Goal: Check status: Check status

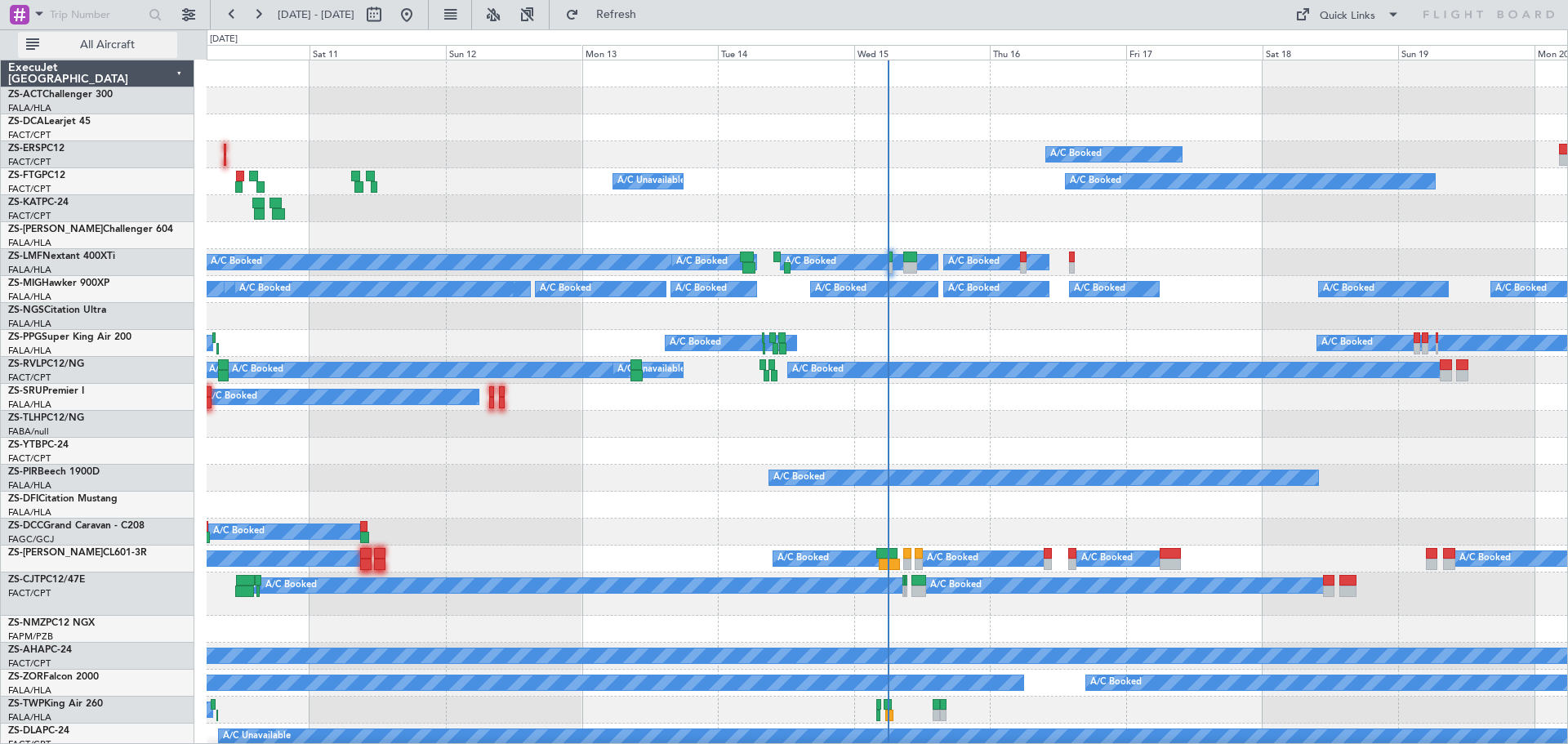
click at [135, 46] on span "All Aircraft" at bounding box center [107, 44] width 129 height 11
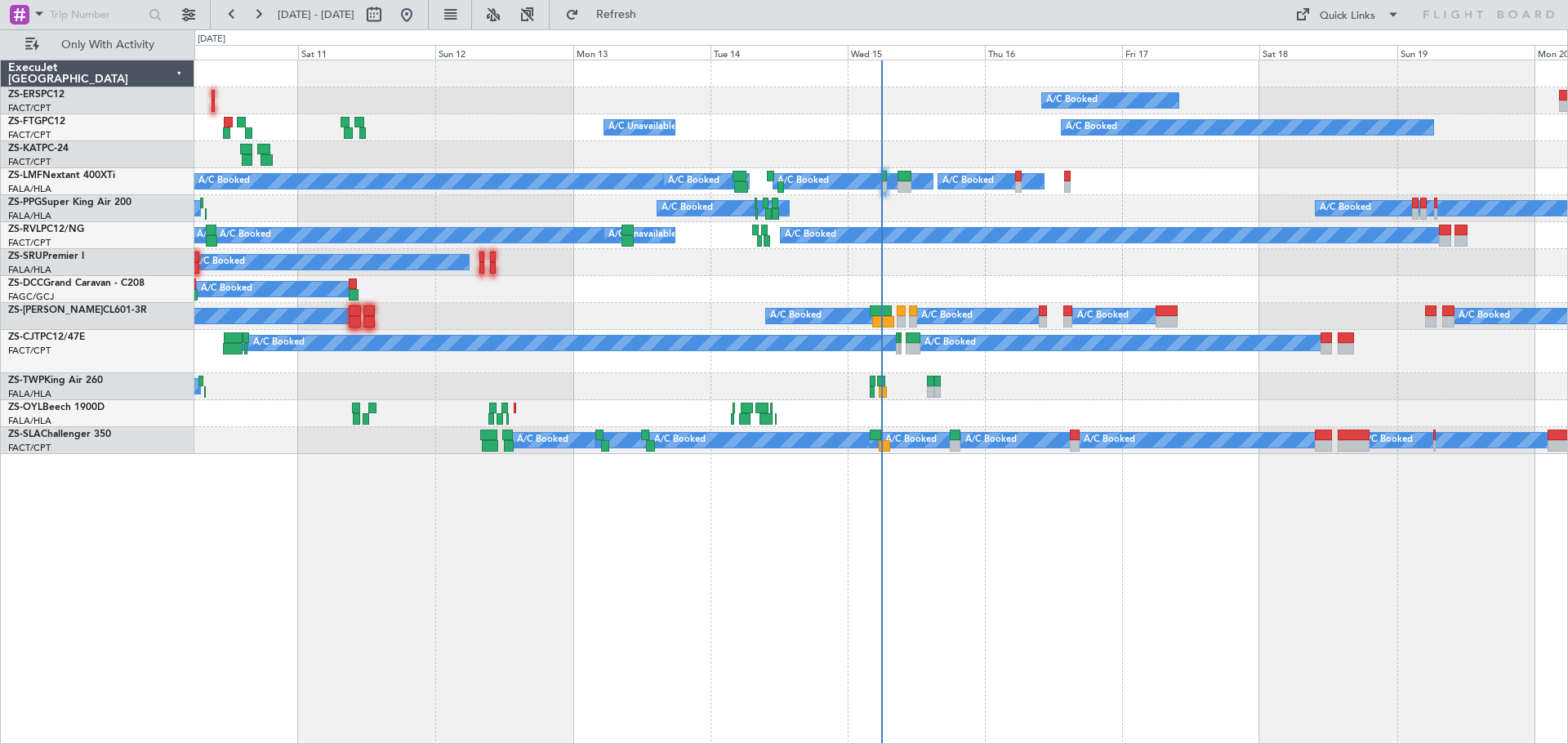
click at [899, 585] on div "A/C Booked A/C Booked A/C Unavailable A/C Booked A/C Booked A/C Booked A/C Book…" at bounding box center [881, 402] width 1373 height 684
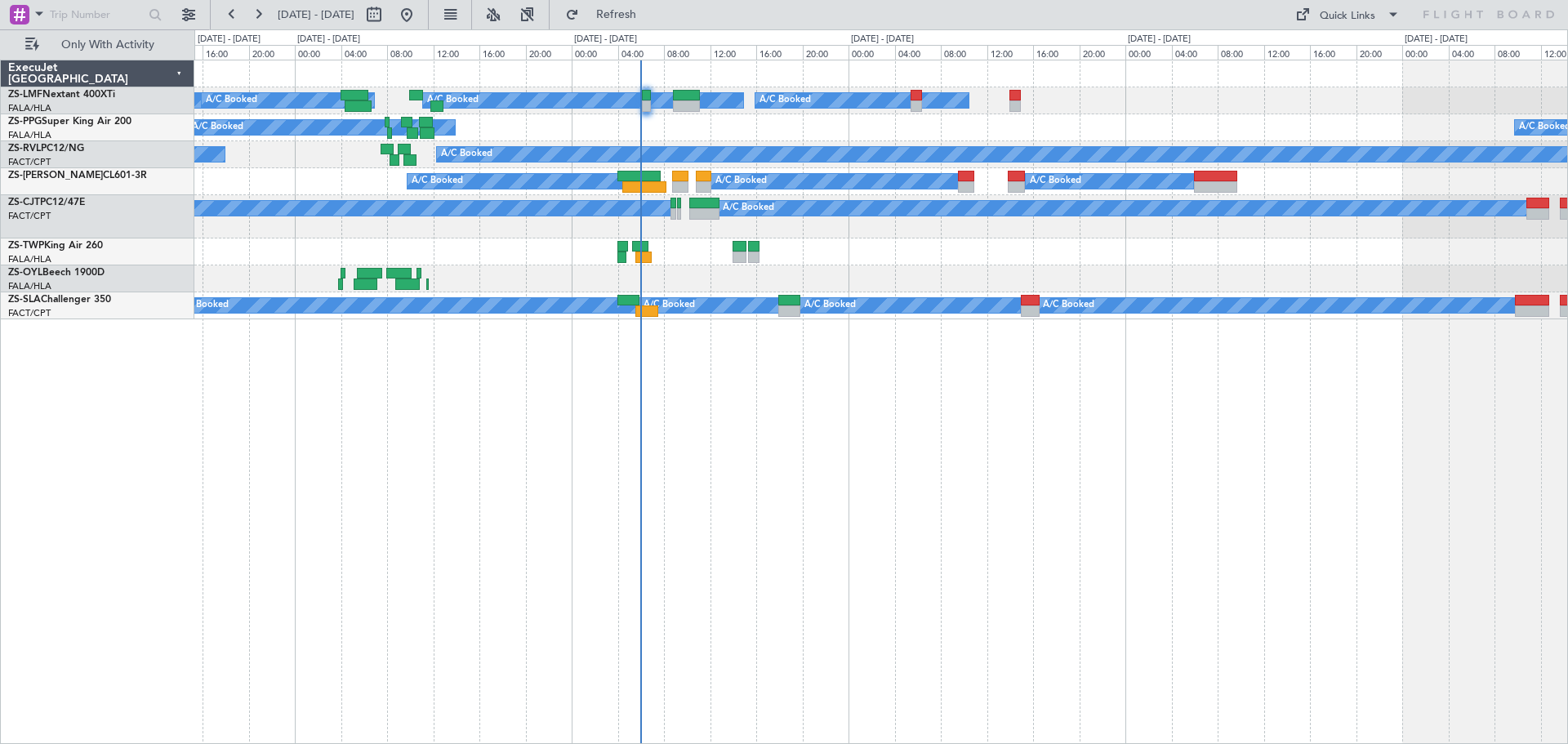
click at [983, 526] on div "A/C Booked A/C Booked A/C Booked A/C Booked A/C Booked A/C Booked A/C Booked A/…" at bounding box center [881, 402] width 1373 height 684
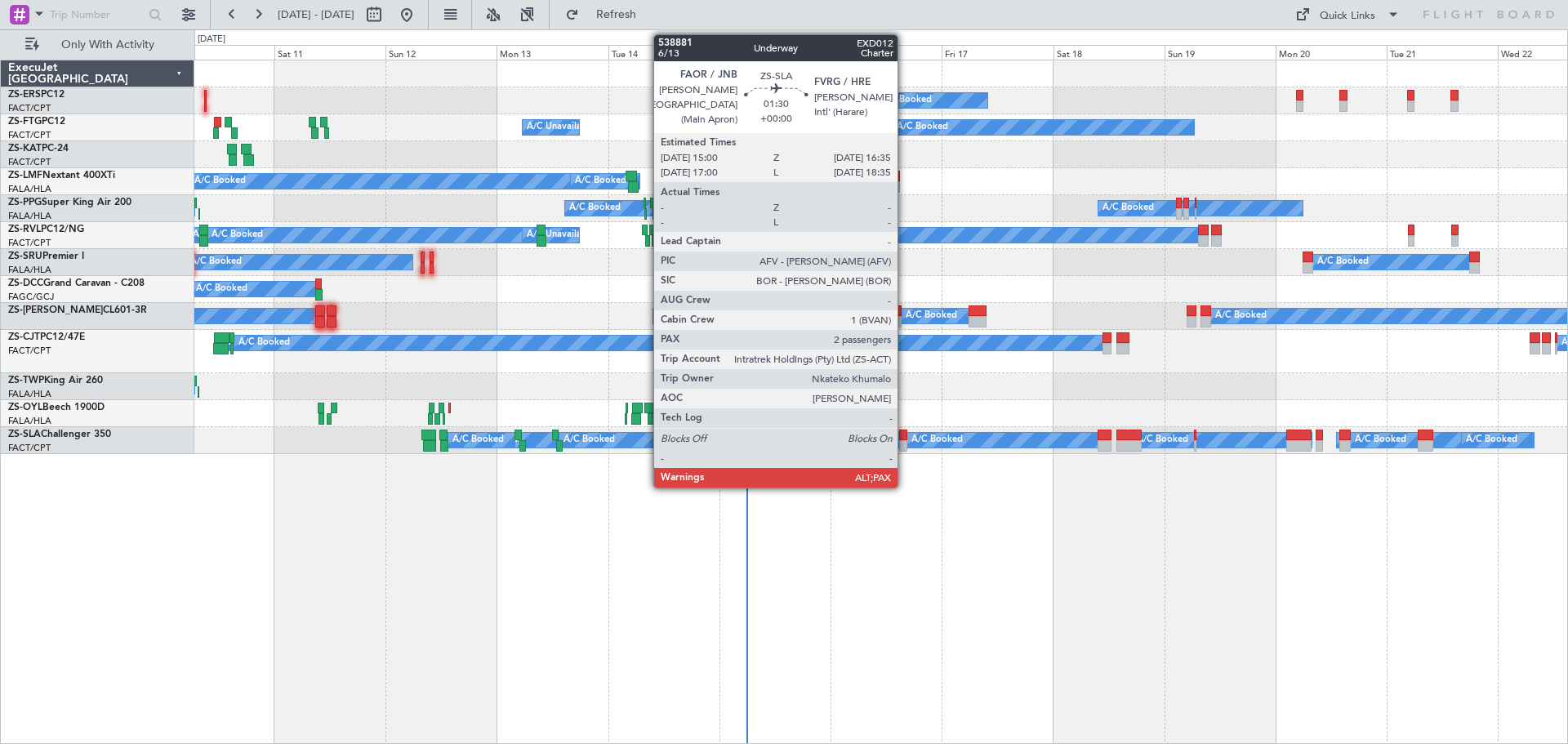
click at [905, 439] on div at bounding box center [903, 435] width 8 height 11
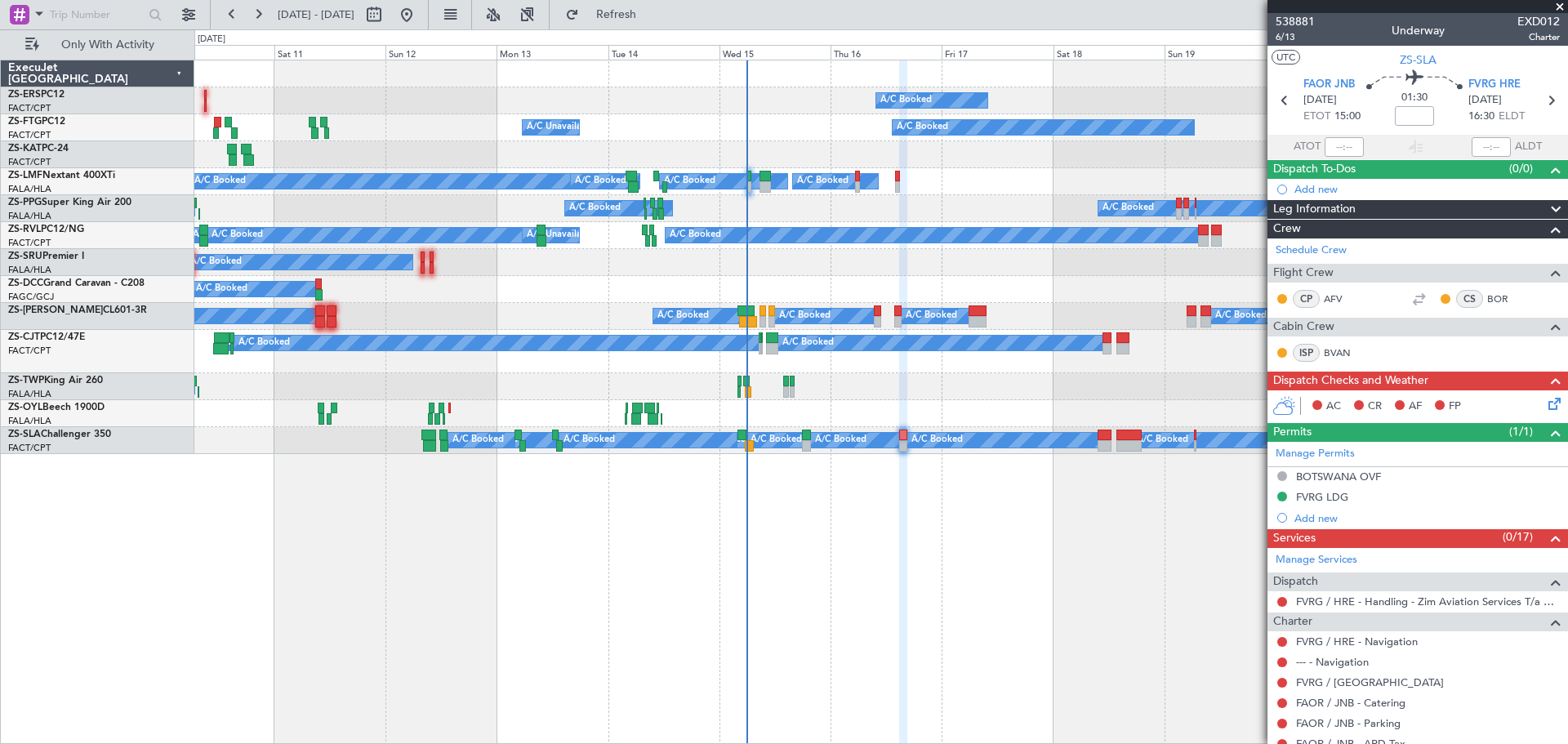
click at [1562, 3] on span at bounding box center [1559, 8] width 16 height 15
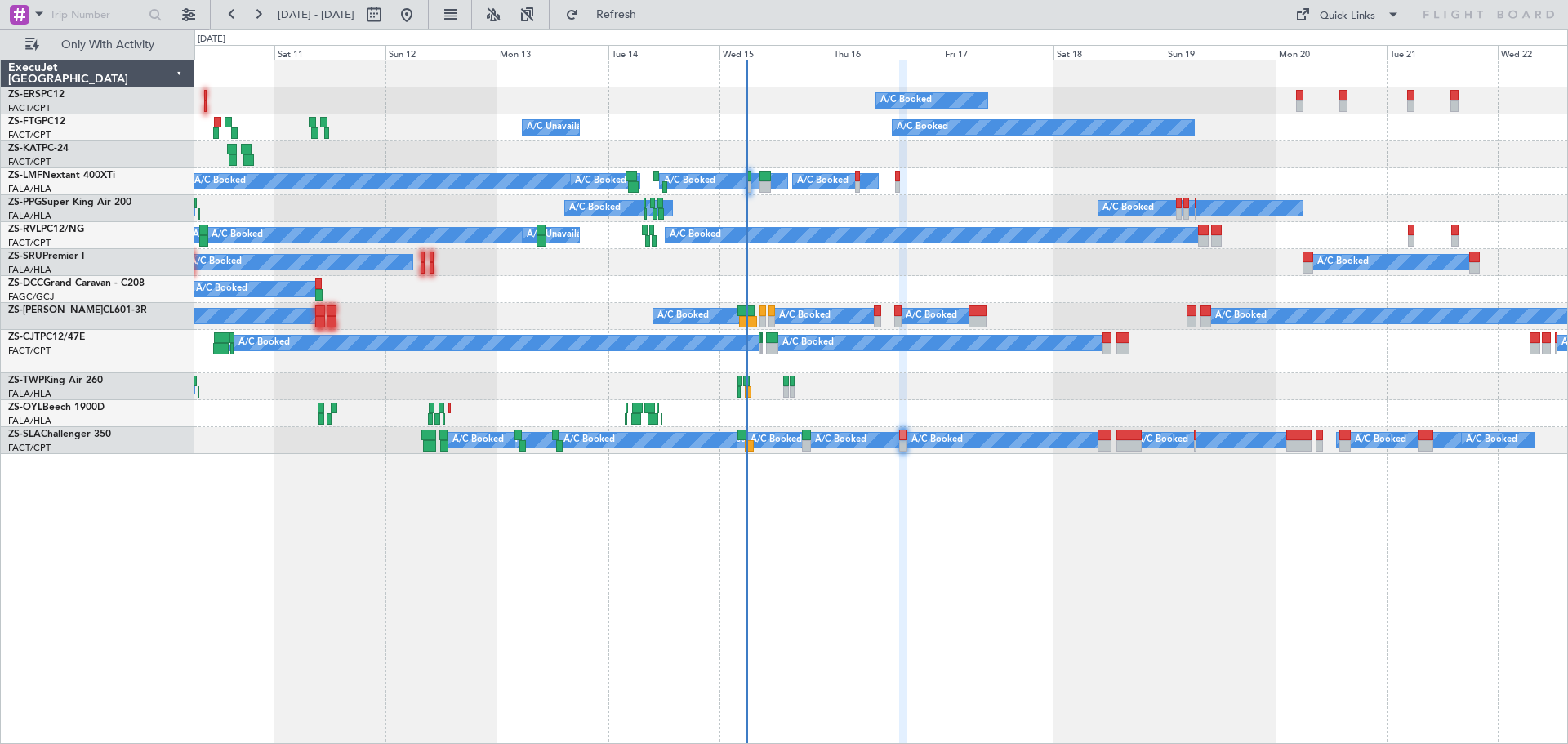
type input "0"
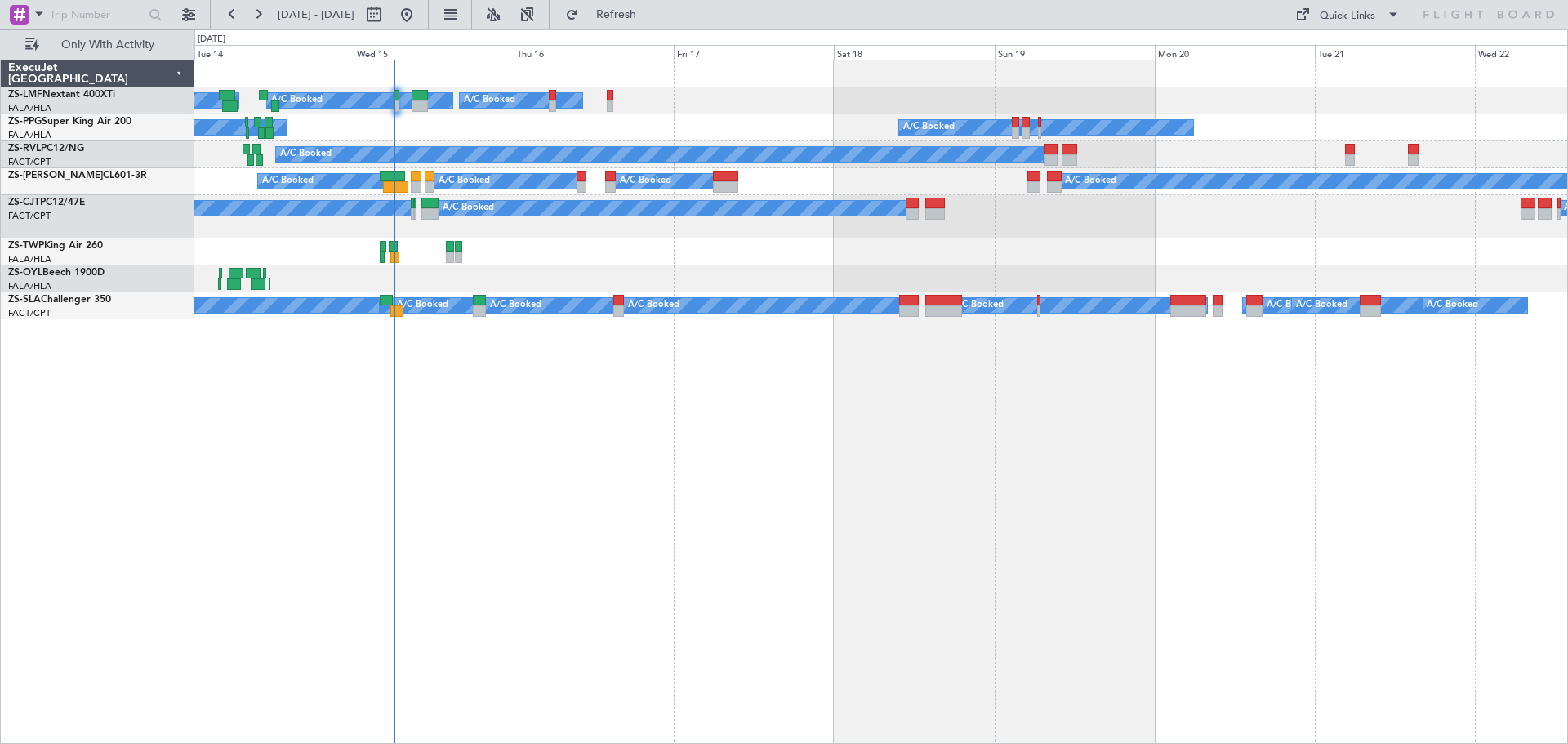
click at [1036, 636] on div "A/C Booked A/C Booked A/C Booked A/C Booked A/C Booked A/C Booked A/C Booked A/…" at bounding box center [881, 402] width 1373 height 684
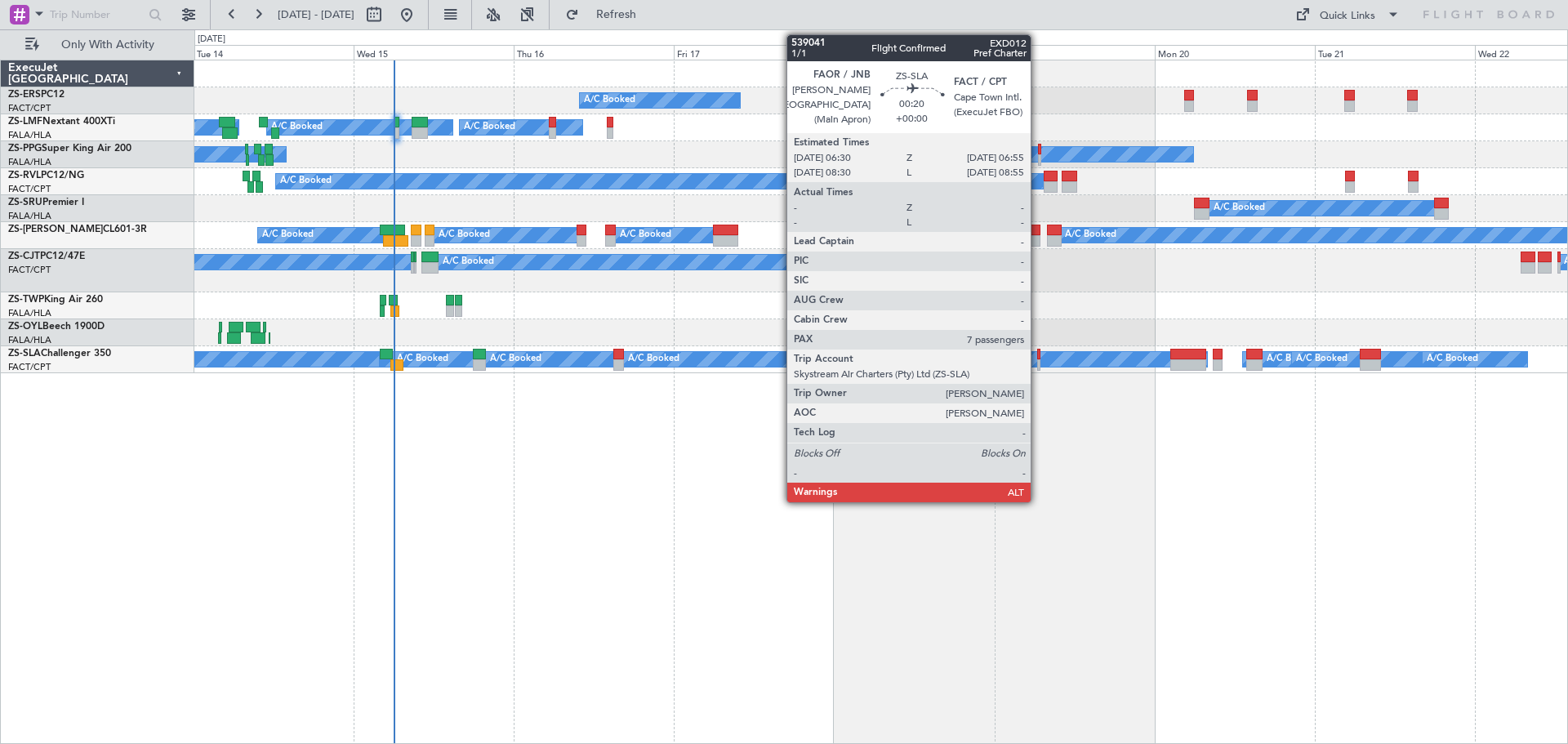
click at [1038, 355] on div at bounding box center [1038, 355] width 3 height 11
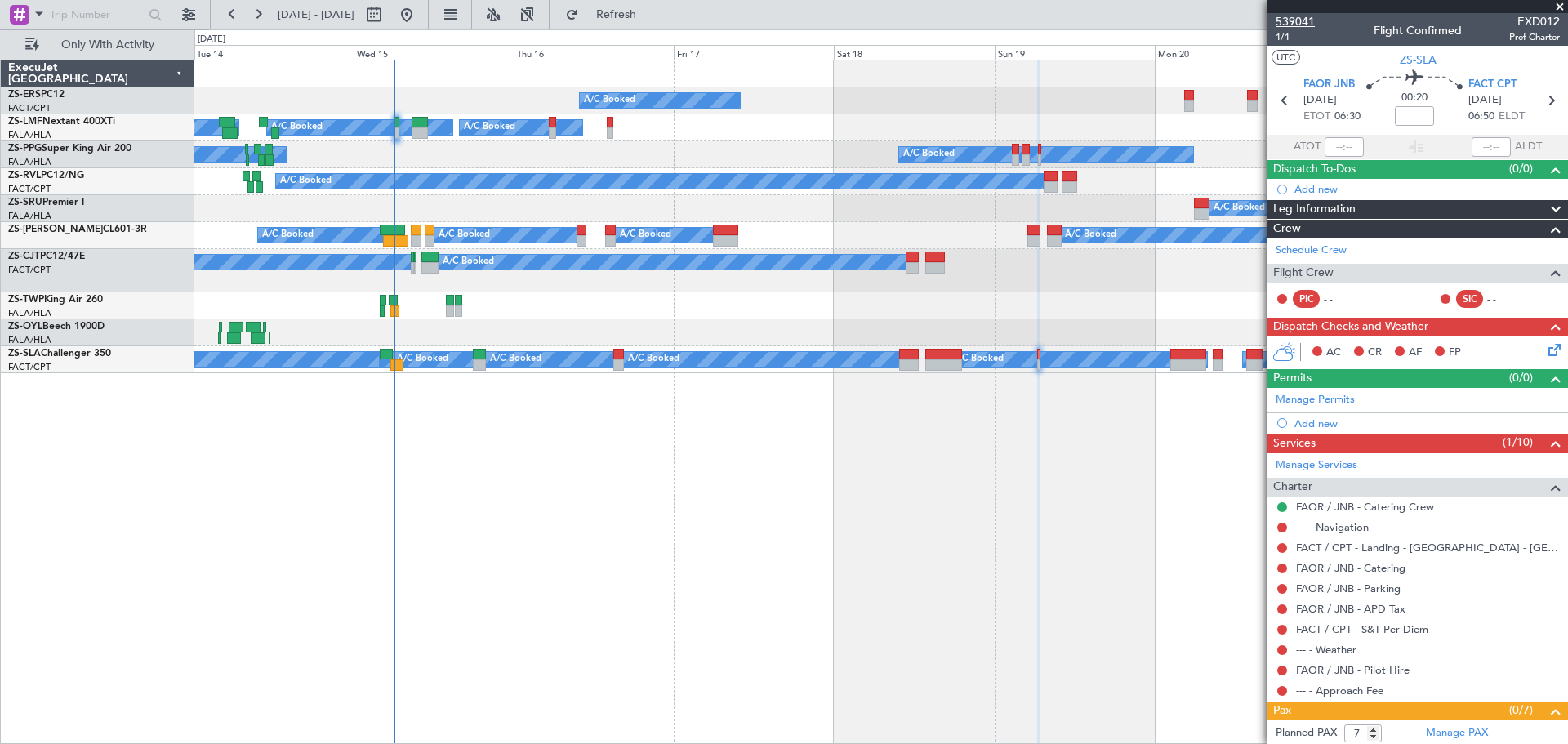
click at [1292, 22] on span "539041" at bounding box center [1294, 22] width 39 height 17
click at [1557, 7] on span at bounding box center [1559, 8] width 16 height 15
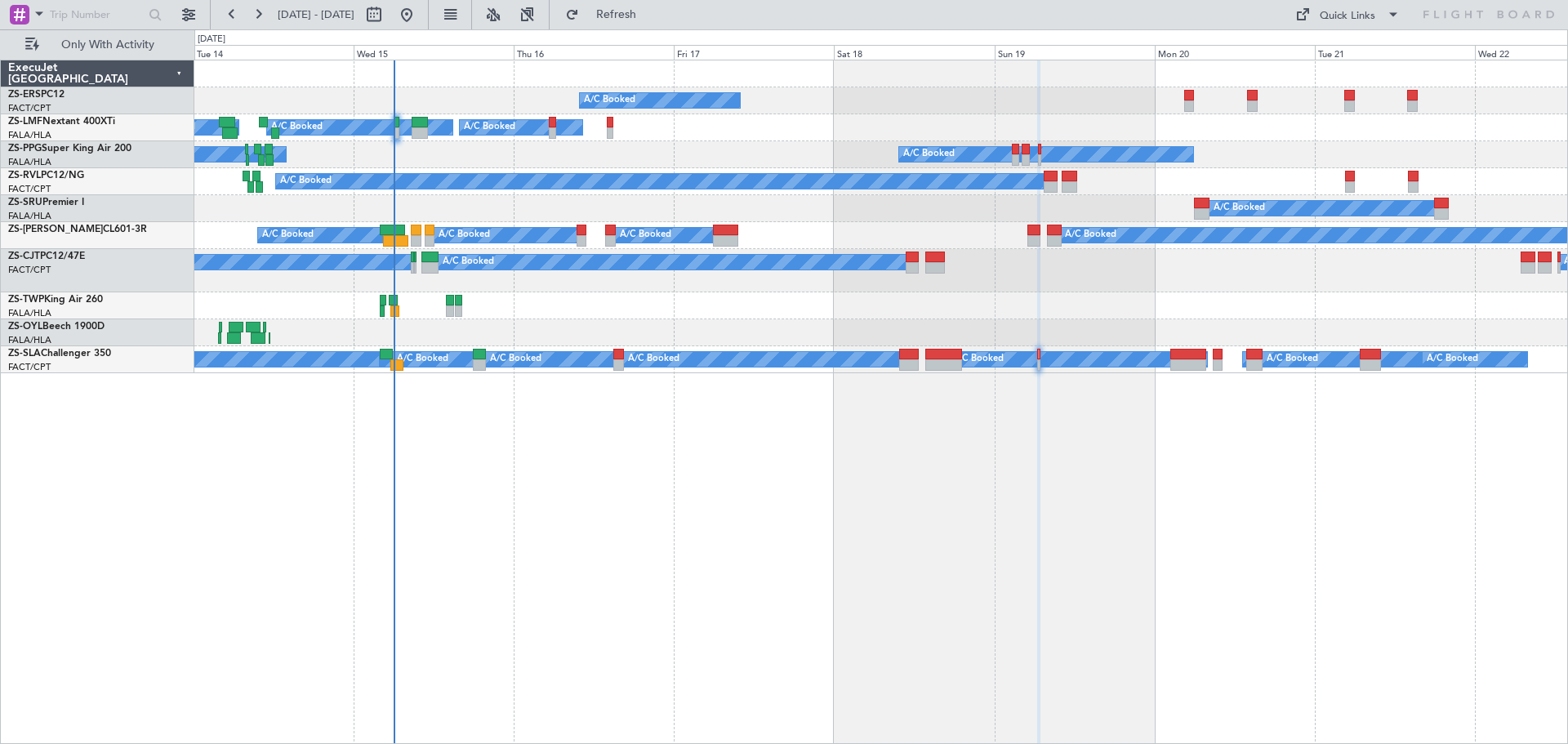
type input "0"
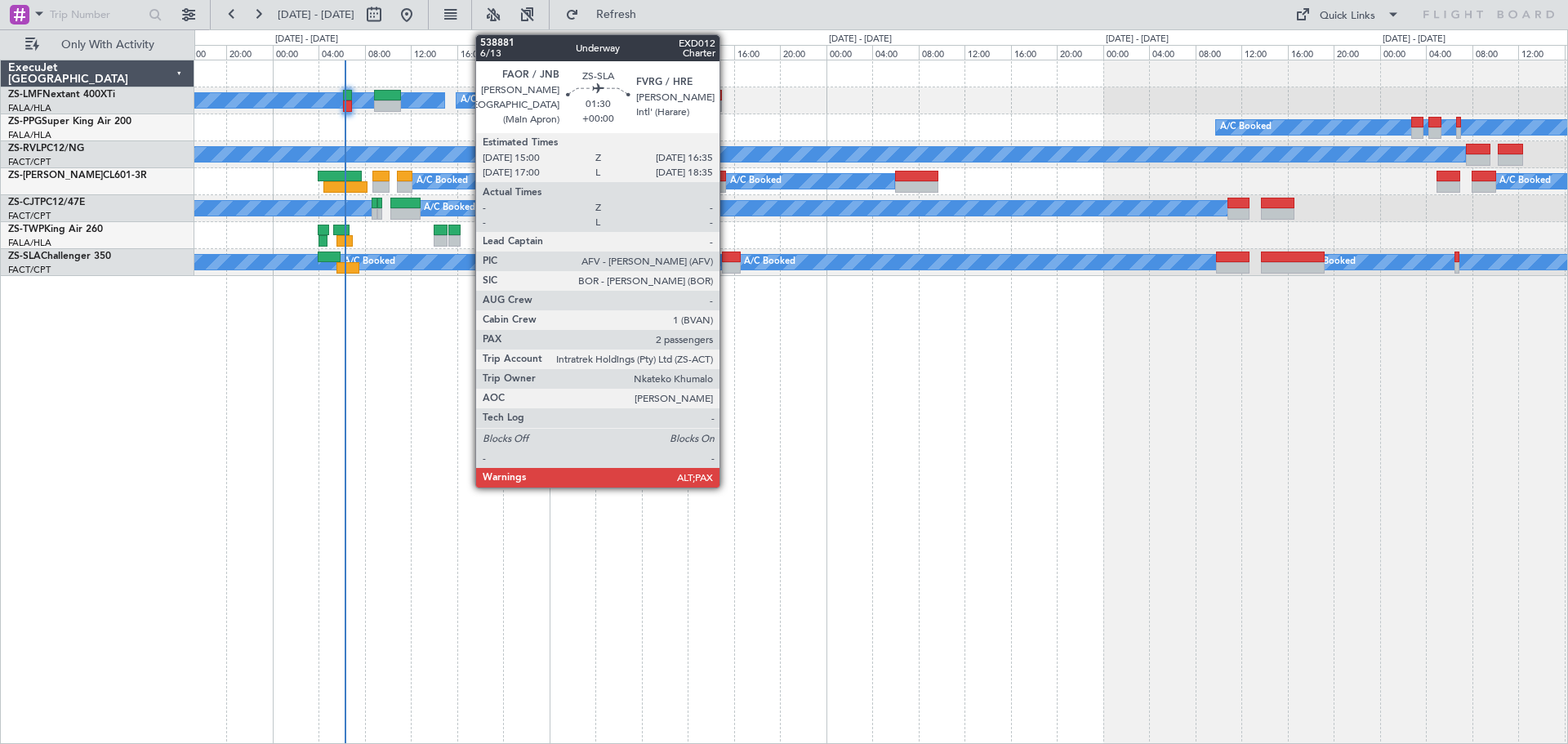
click at [727, 267] on div at bounding box center [732, 268] width 19 height 11
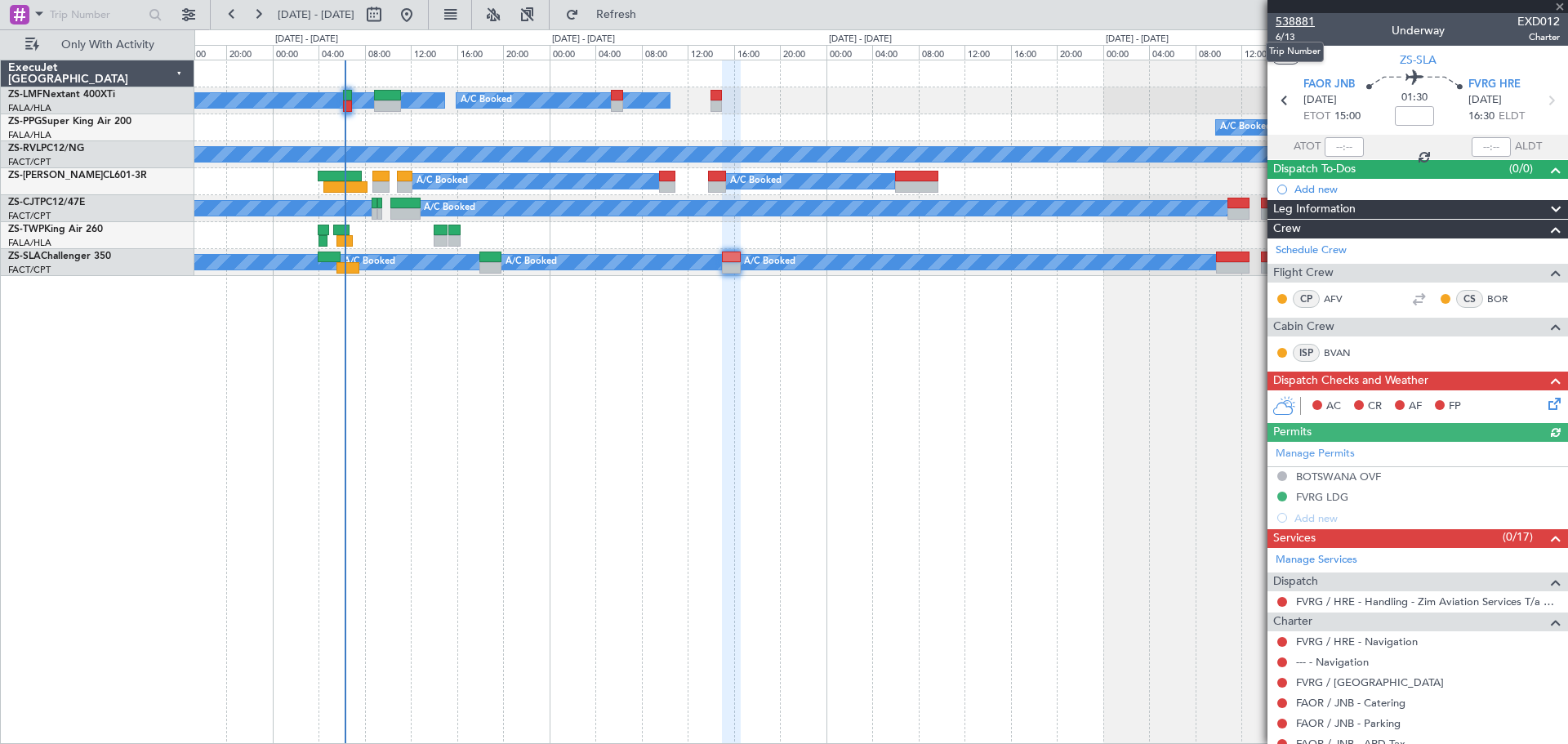
click at [1301, 24] on span "538881" at bounding box center [1294, 22] width 39 height 17
click at [1559, 5] on span at bounding box center [1559, 8] width 16 height 15
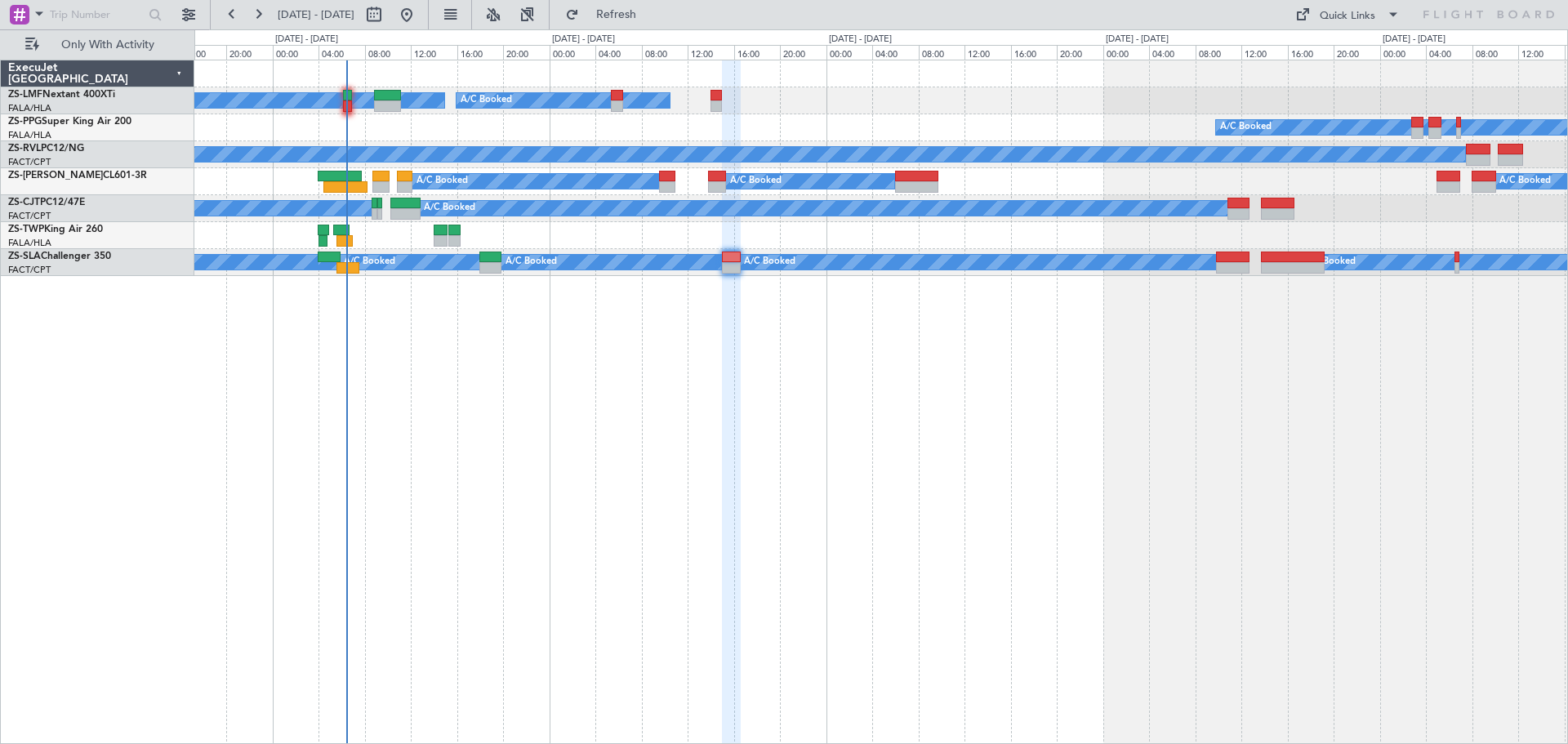
type input "0"
